Goal: Navigation & Orientation: Find specific page/section

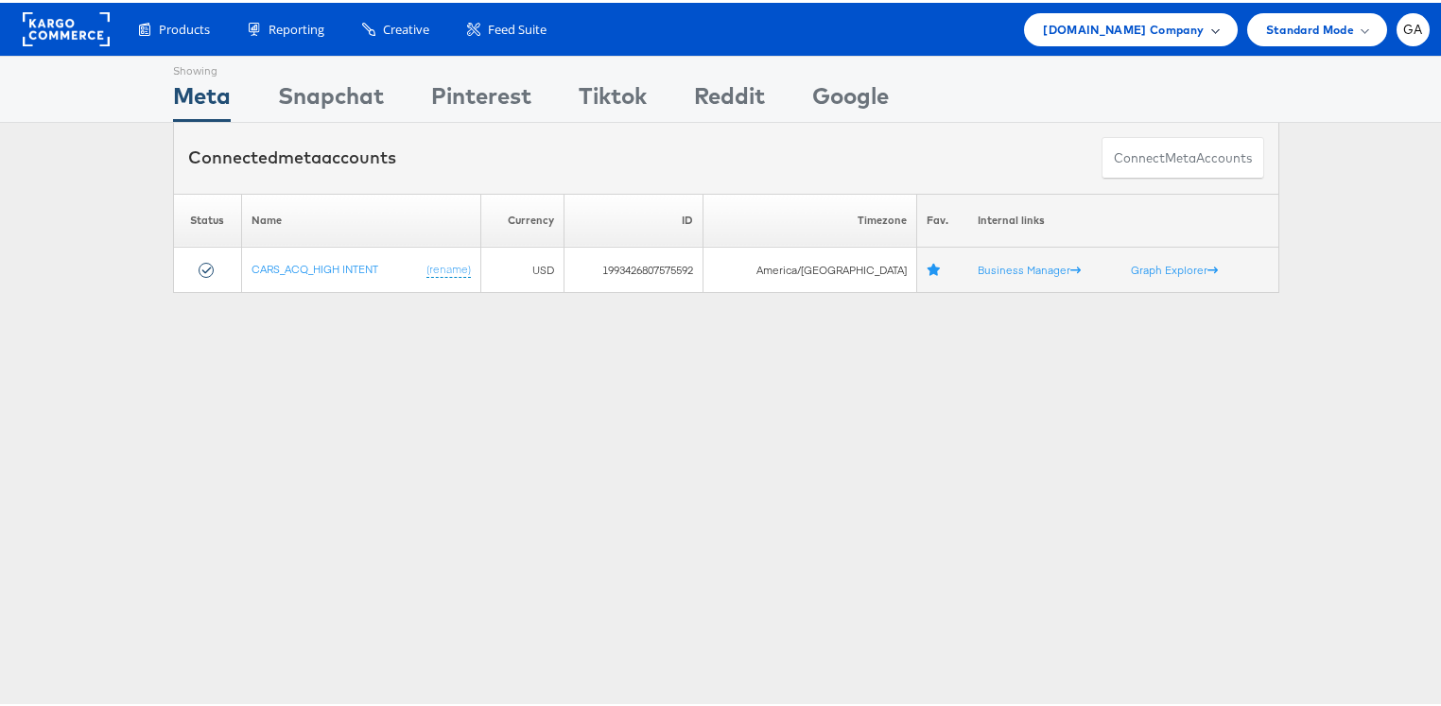
click at [1196, 26] on div "Cars.com Company" at bounding box center [1130, 27] width 175 height 20
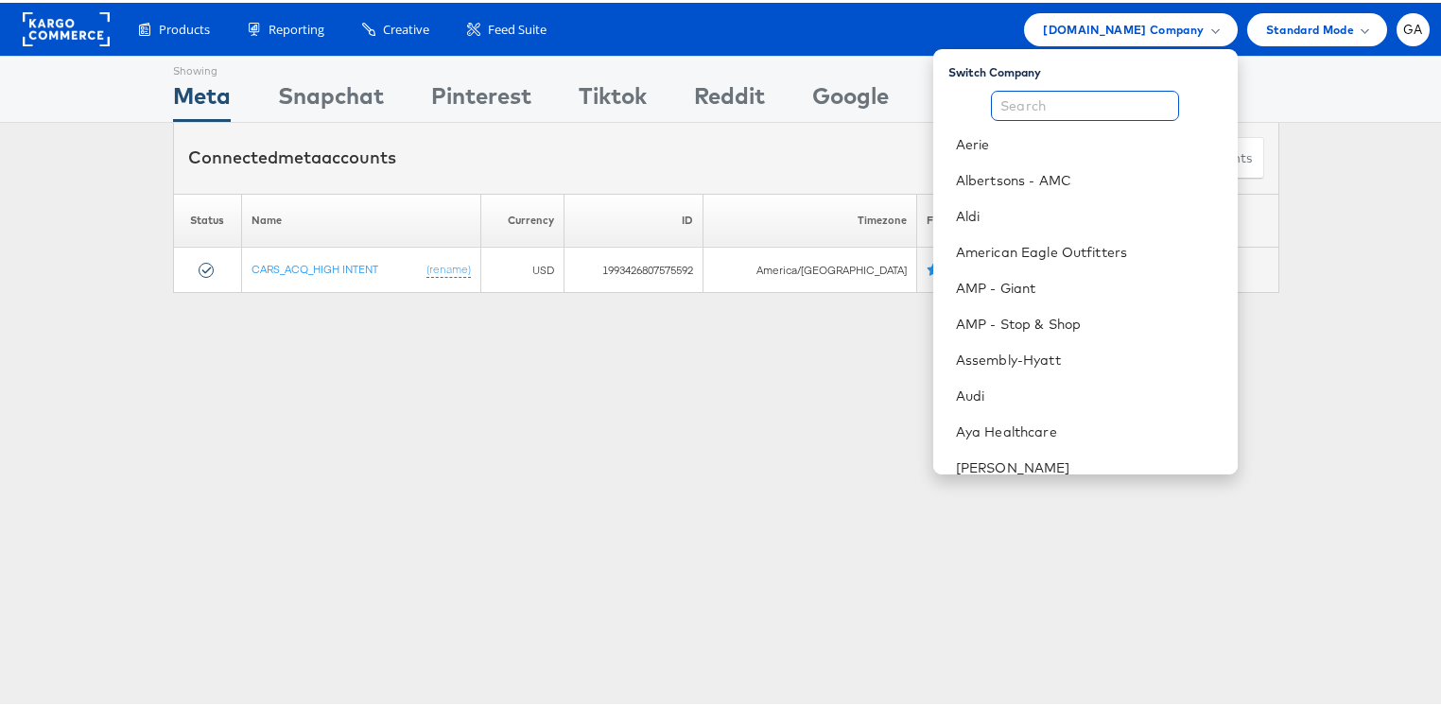
click at [1076, 102] on input "text" at bounding box center [1085, 103] width 188 height 30
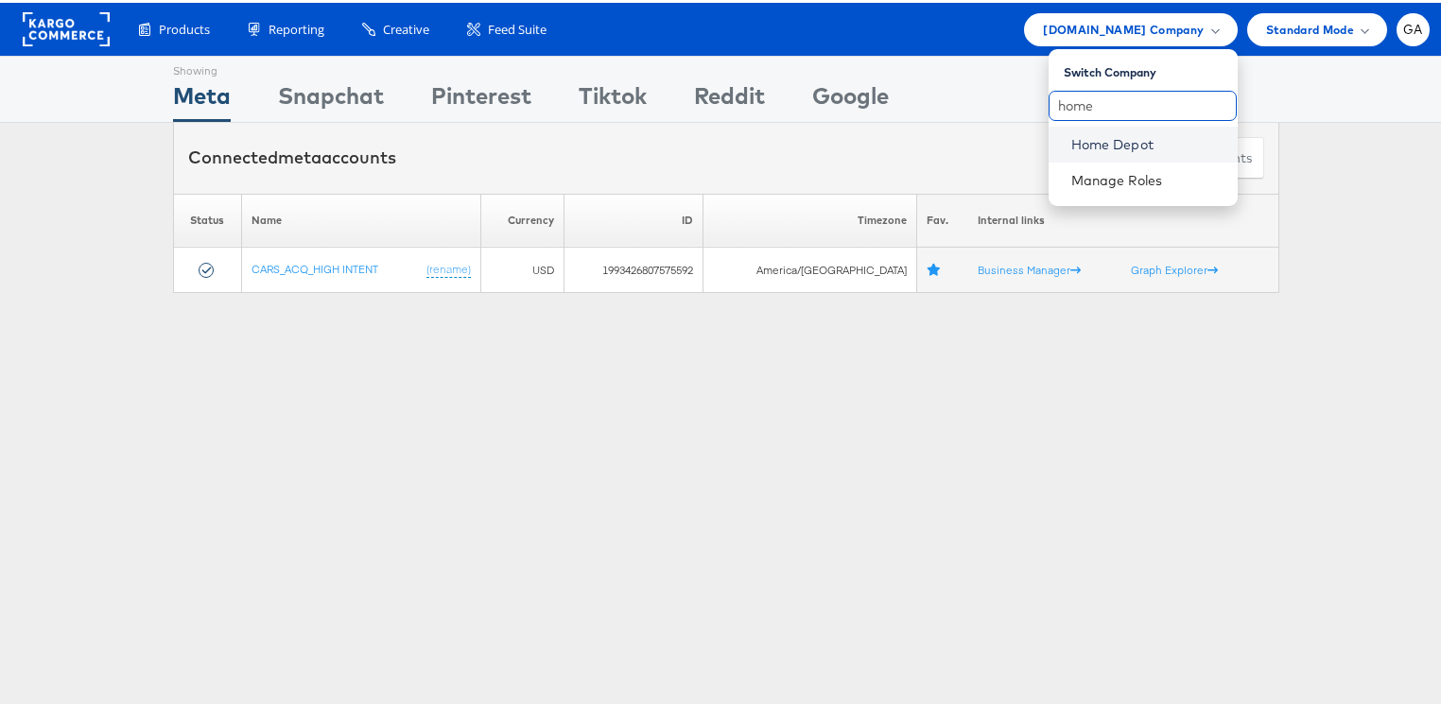
type input "home"
click at [1115, 134] on link "Home Depot" at bounding box center [1146, 141] width 151 height 19
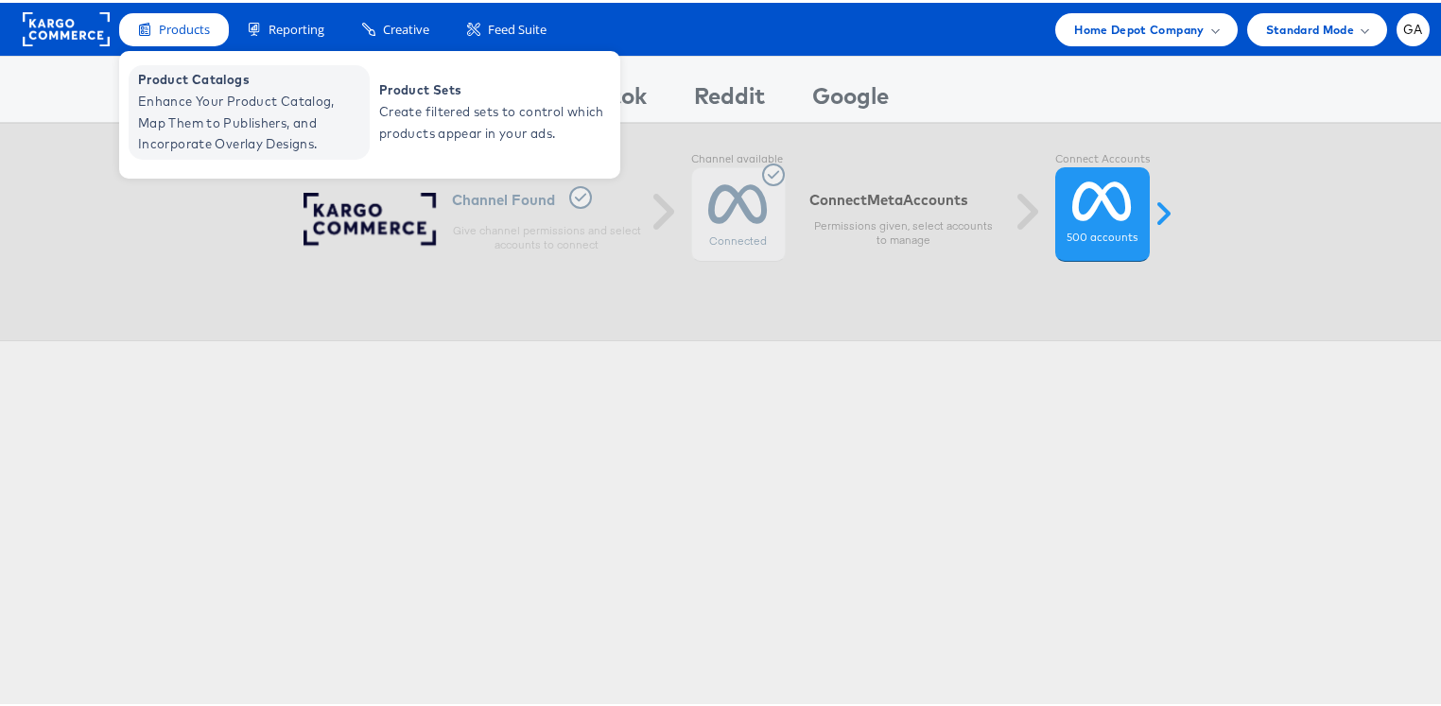
click at [166, 93] on span "Enhance Your Product Catalog, Map Them to Publishers, and Incorporate Overlay D…" at bounding box center [251, 120] width 227 height 64
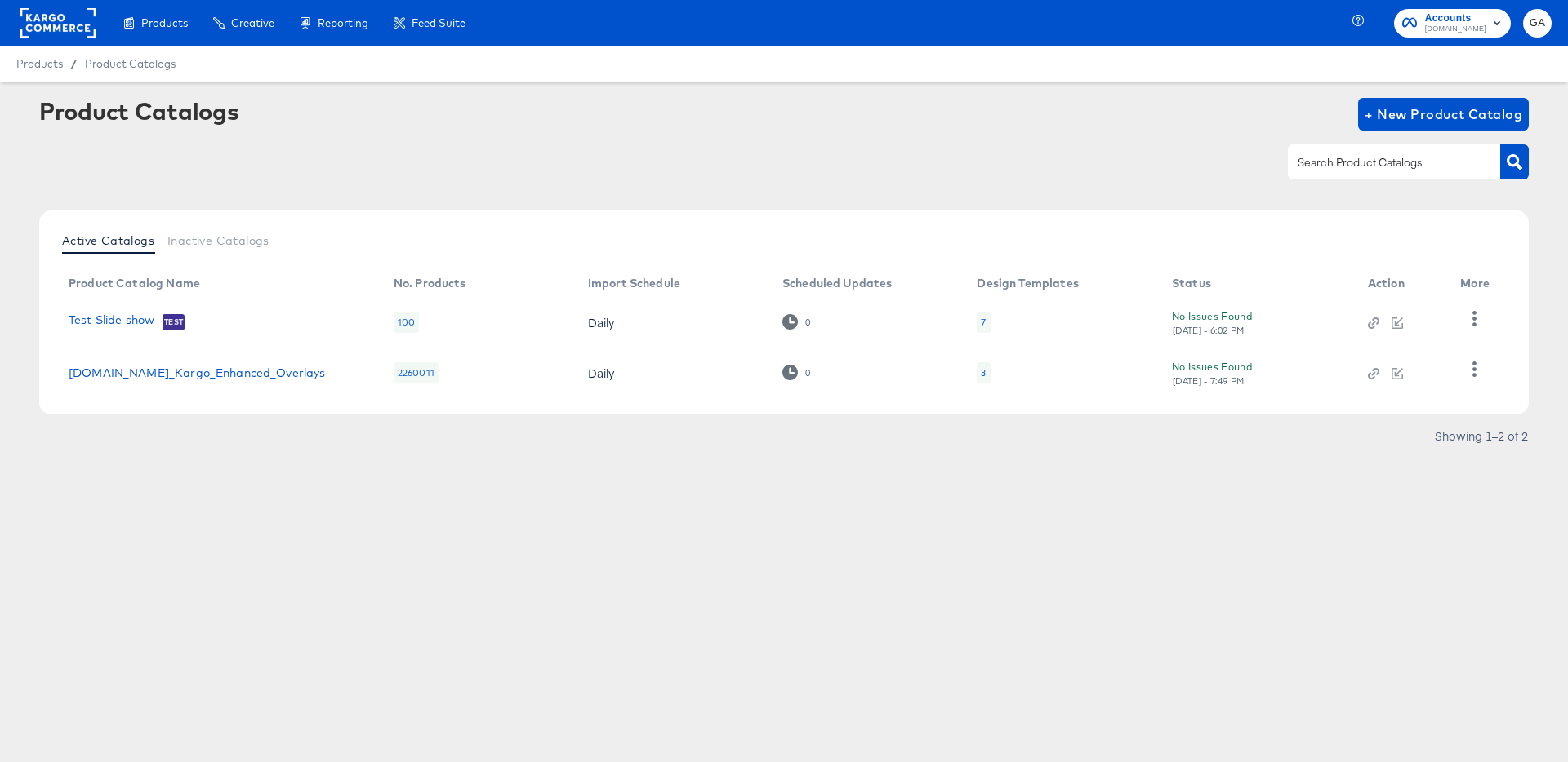
click at [60, 27] on rect at bounding box center [58, 22] width 75 height 29
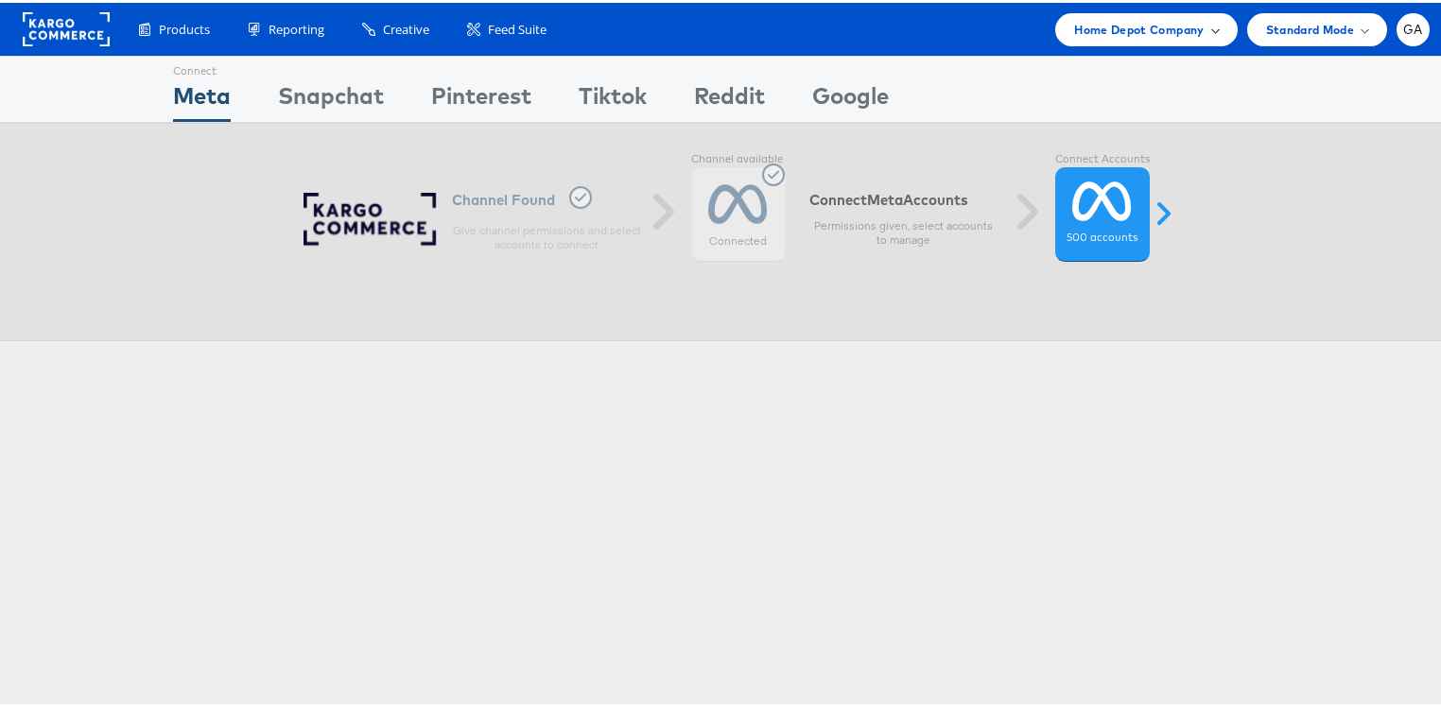
click at [1160, 26] on span "Home Depot Company" at bounding box center [1139, 27] width 130 height 20
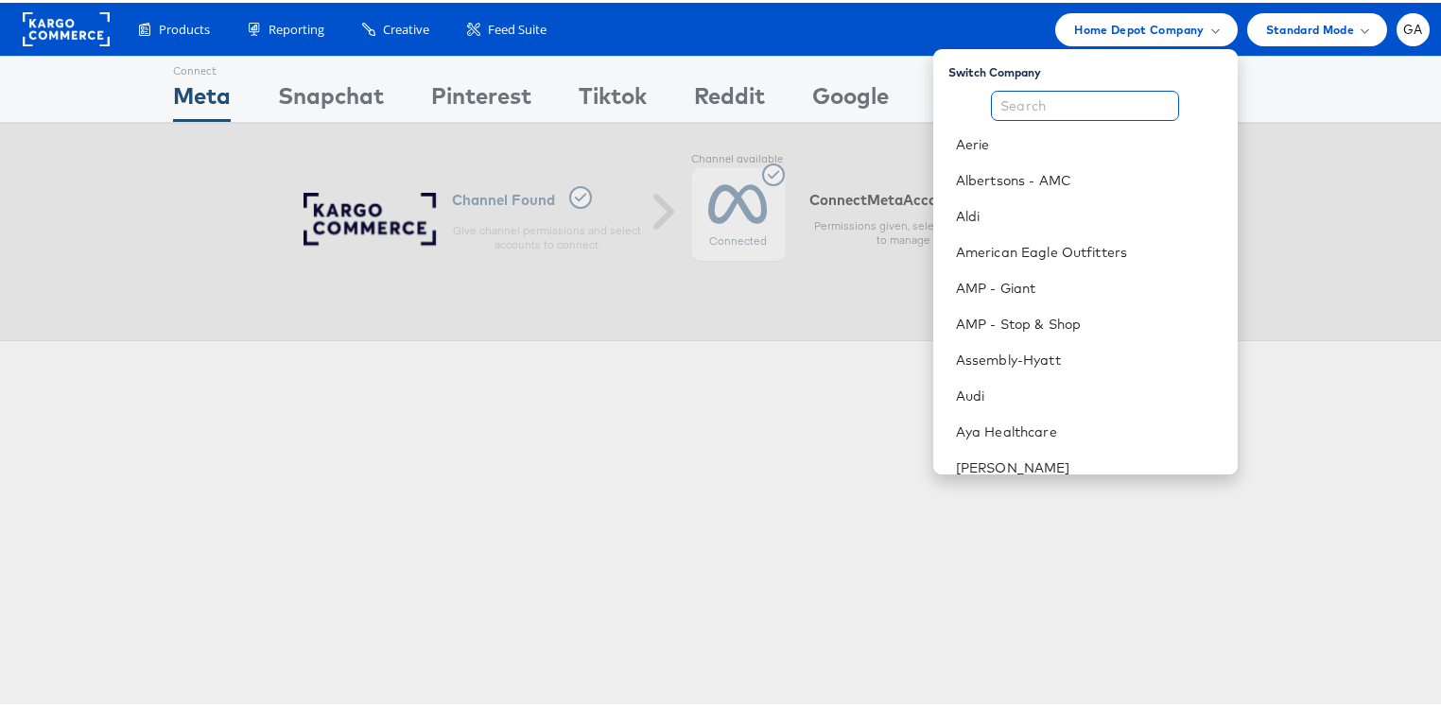
click at [1047, 101] on input "text" at bounding box center [1085, 103] width 188 height 30
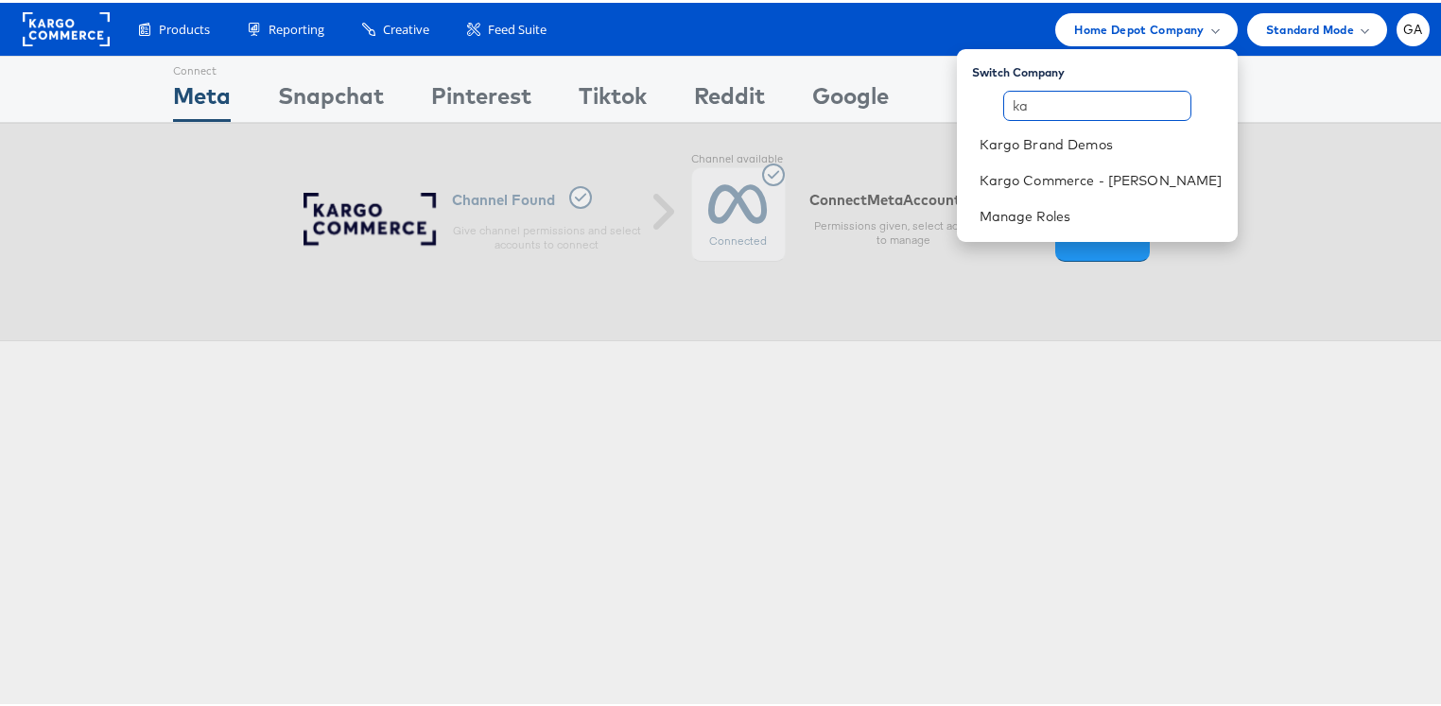
type input "k"
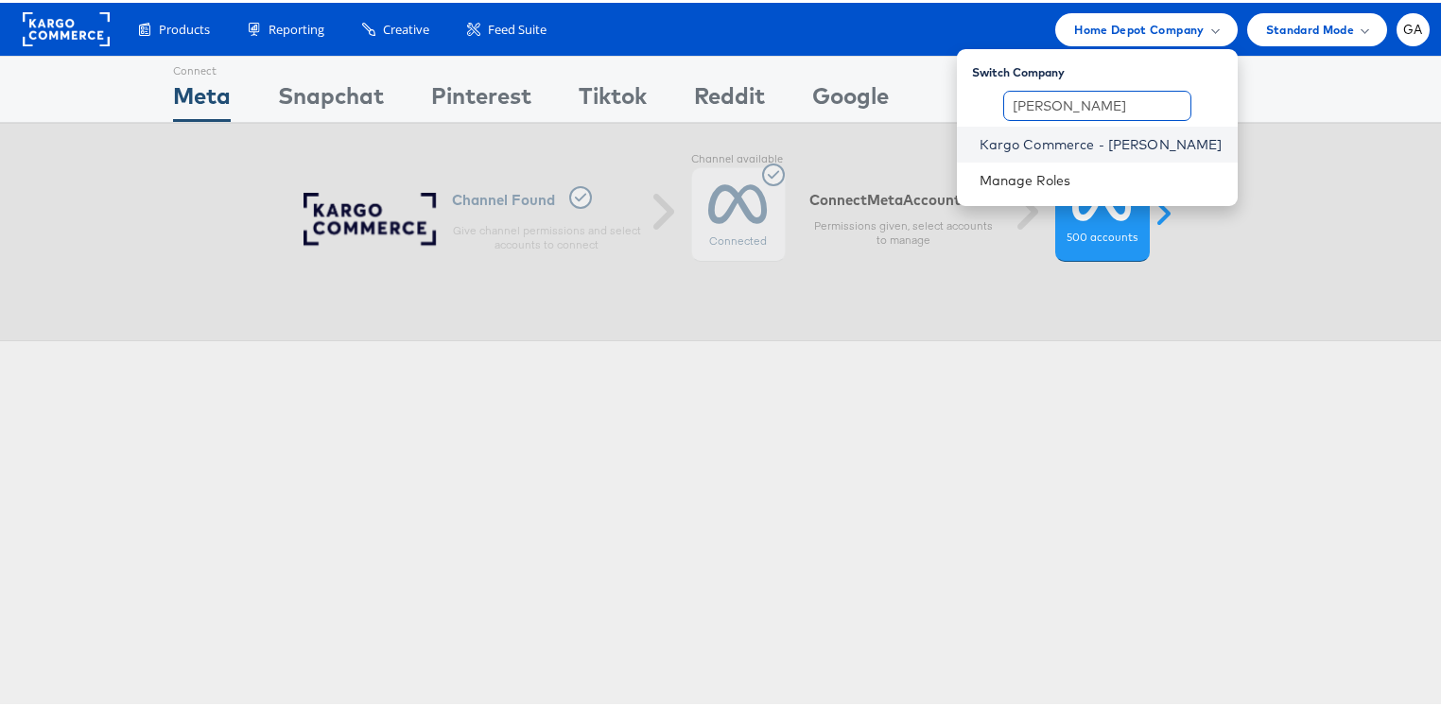
type input "georg"
click at [1090, 135] on link "Kargo Commerce - George Aguila" at bounding box center [1101, 141] width 243 height 19
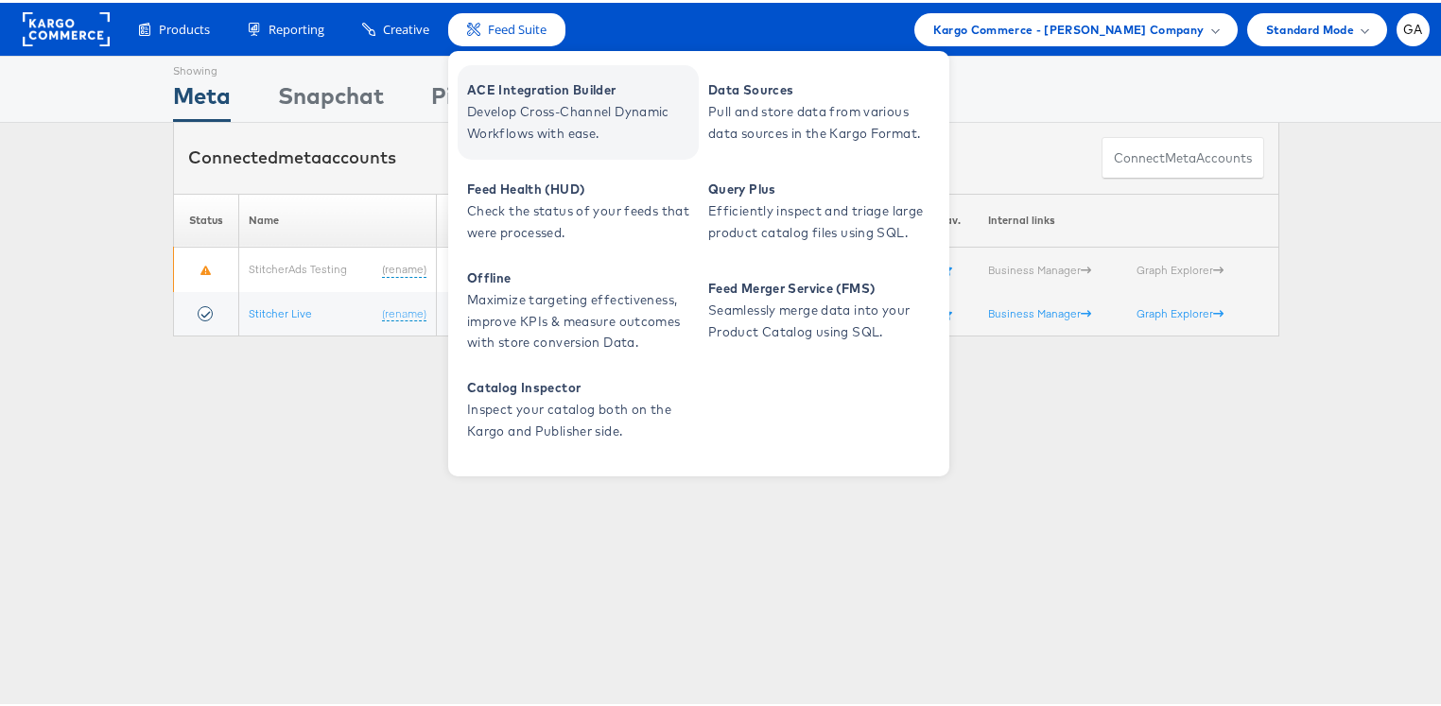
click at [522, 82] on span "ACE Integration Builder" at bounding box center [580, 88] width 227 height 22
